Goal: Task Accomplishment & Management: Use online tool/utility

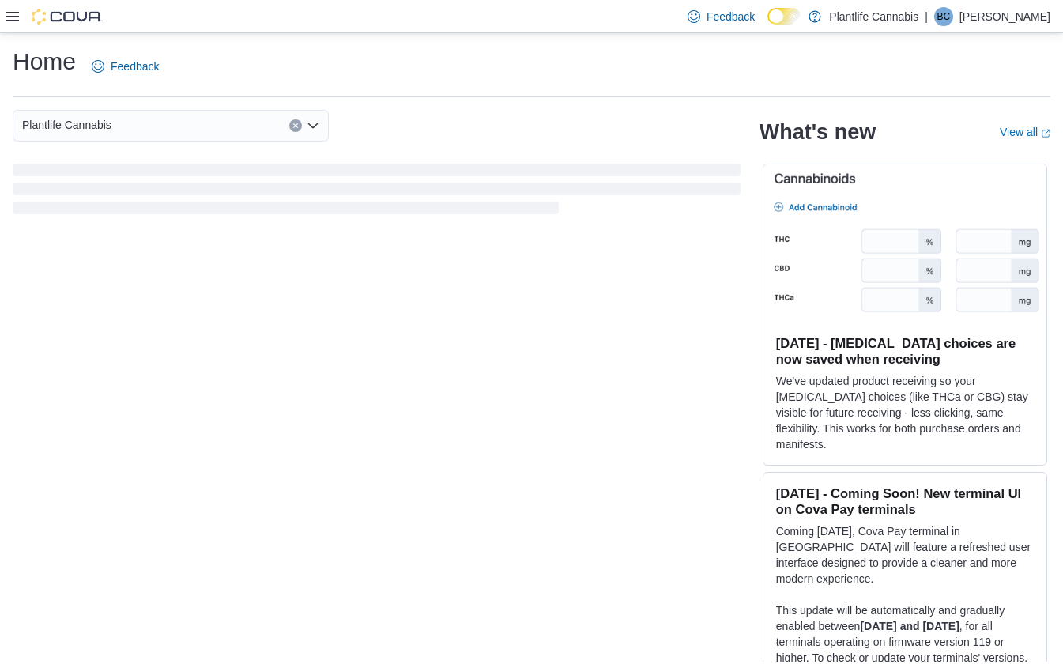
click at [13, 17] on icon at bounding box center [12, 16] width 13 height 13
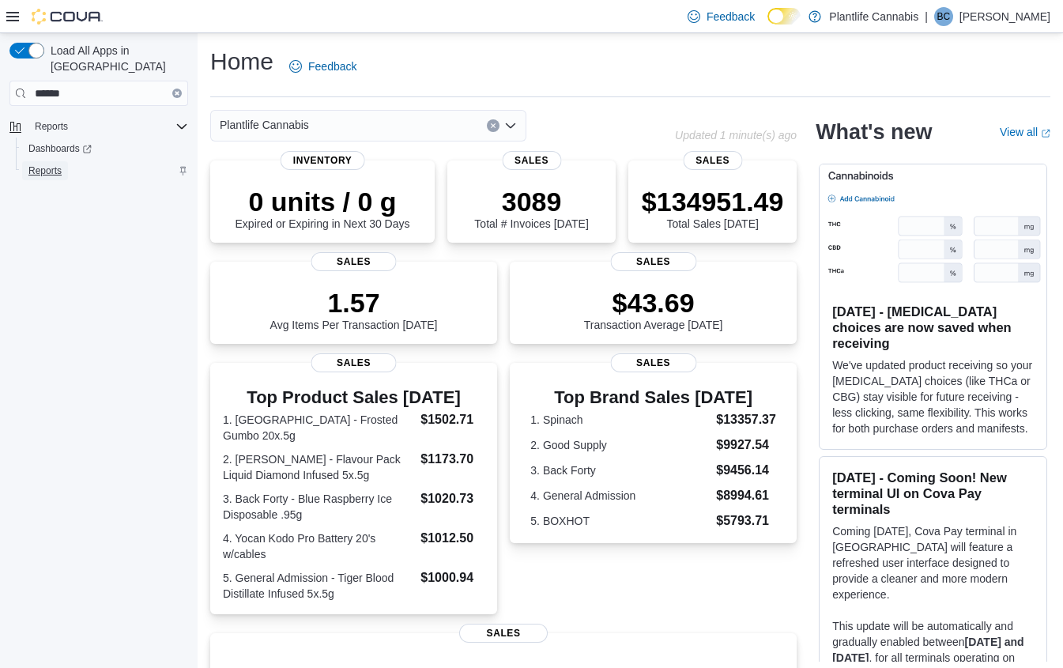
click at [52, 164] on span "Reports" at bounding box center [44, 170] width 33 height 13
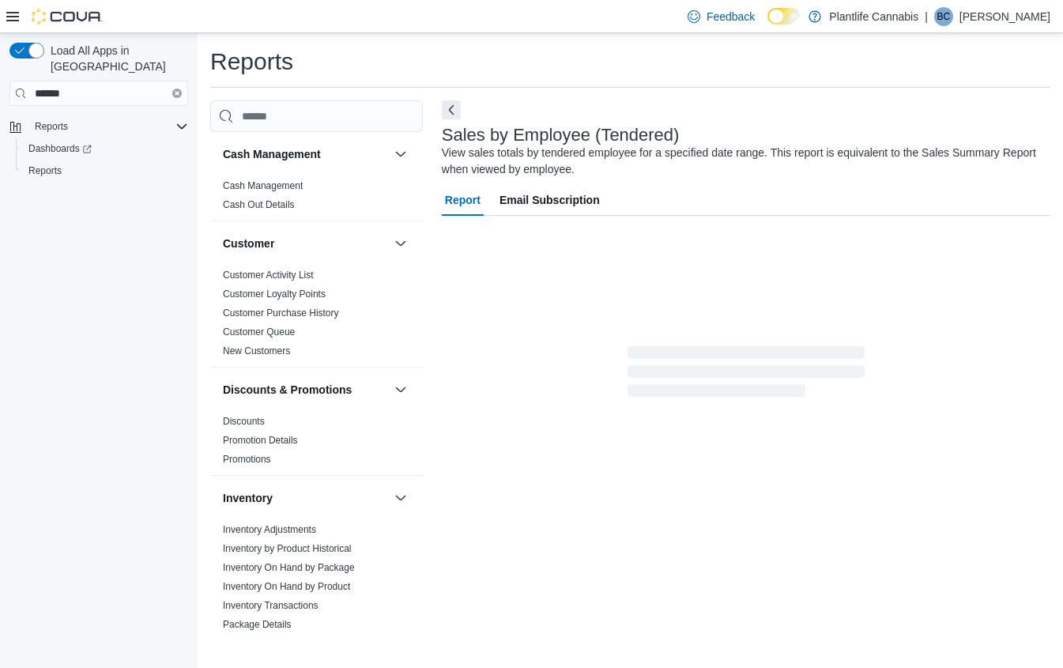
click at [13, 16] on icon at bounding box center [12, 16] width 13 height 9
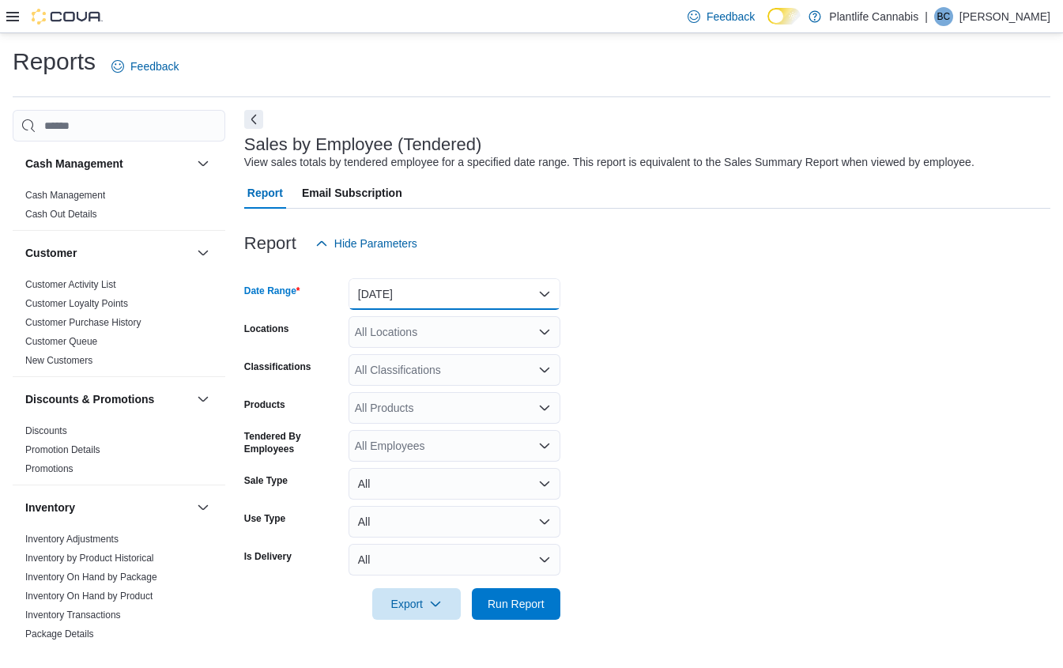
click at [424, 298] on button "[DATE]" at bounding box center [454, 294] width 212 height 32
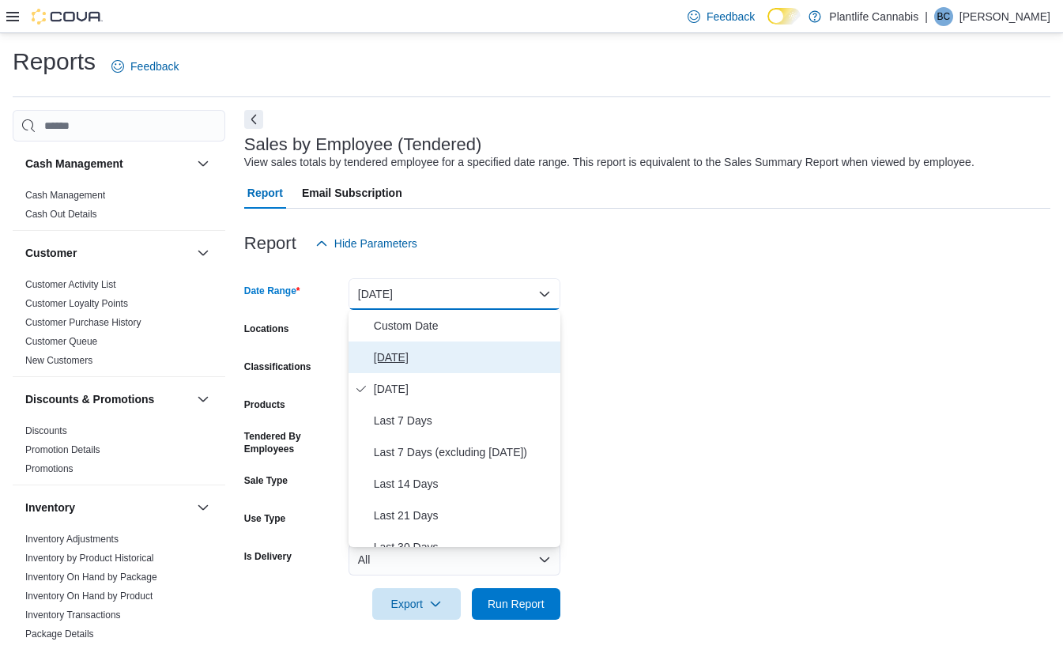
click at [405, 363] on span "[DATE]" at bounding box center [464, 357] width 180 height 19
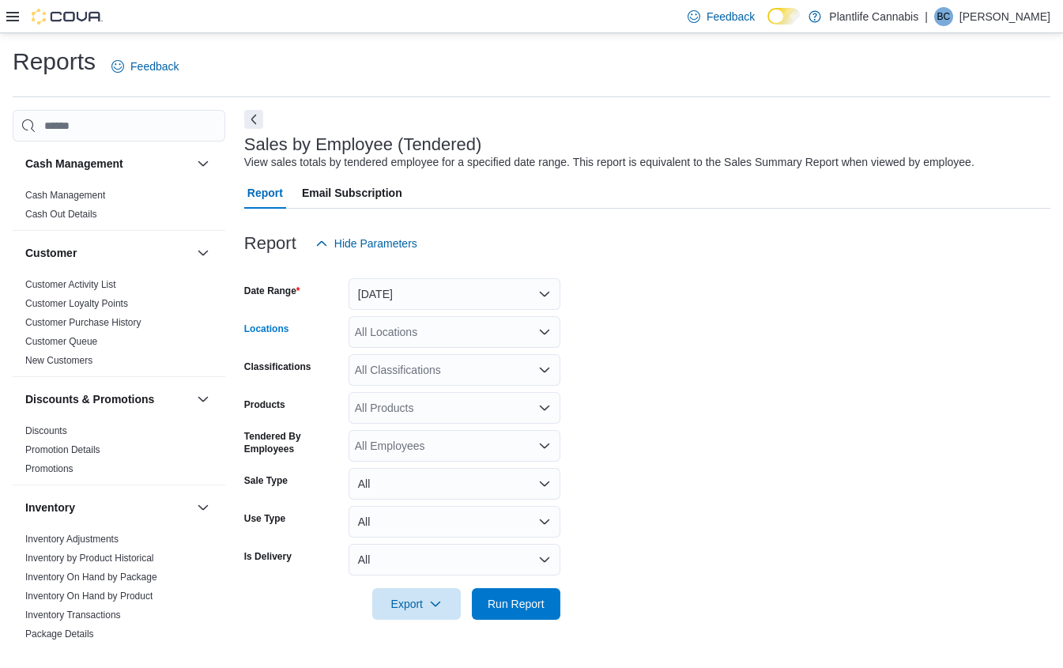
click at [394, 341] on div "All Locations" at bounding box center [454, 332] width 212 height 32
type input "*****"
click at [489, 362] on span "Edmonton - Sunwapta" at bounding box center [445, 359] width 110 height 16
drag, startPoint x: 509, startPoint y: 593, endPoint x: 493, endPoint y: 577, distance: 22.9
click at [509, 593] on span "Run Report" at bounding box center [516, 604] width 70 height 32
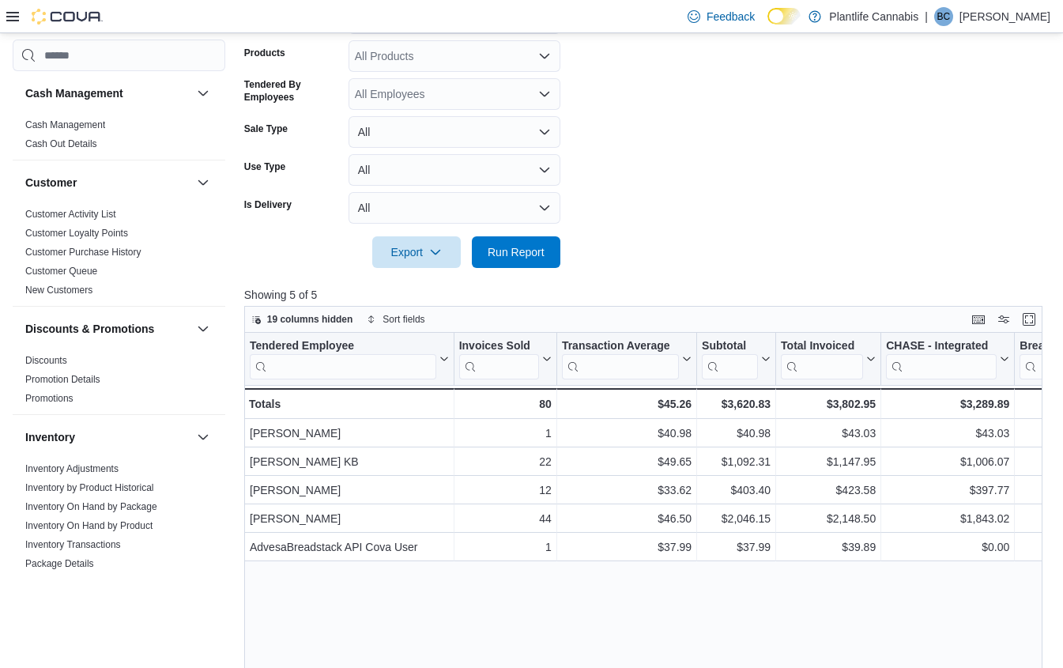
scroll to position [353, 0]
